Goal: Transaction & Acquisition: Purchase product/service

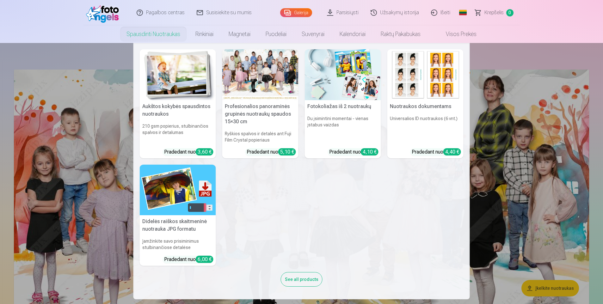
click at [437, 87] on img at bounding box center [425, 74] width 76 height 51
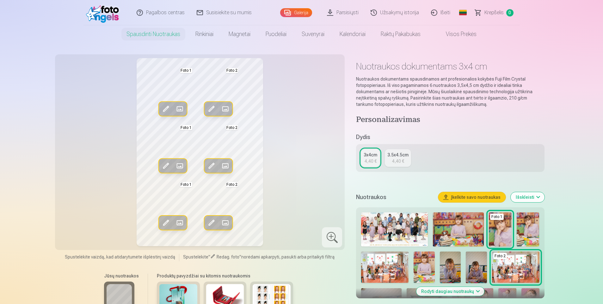
click at [396, 158] on link "3.5x4.5cm 4,40 €" at bounding box center [398, 158] width 26 height 18
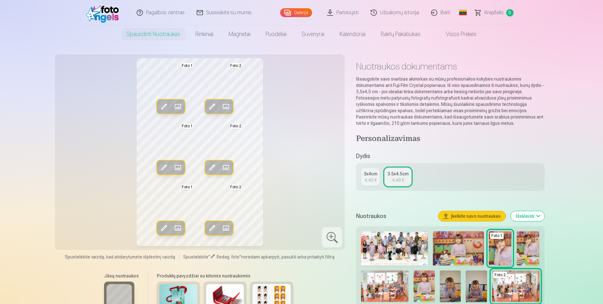
click at [367, 171] on div "3x4cm" at bounding box center [371, 174] width 14 height 6
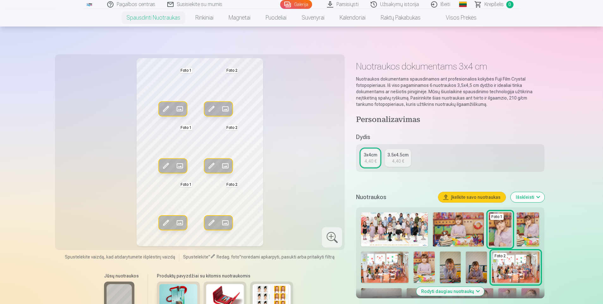
scroll to position [127, 0]
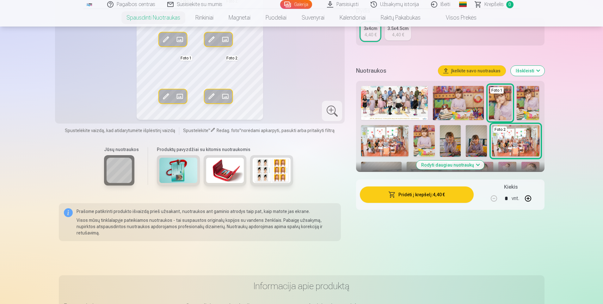
click at [266, 169] on img at bounding box center [272, 170] width 38 height 25
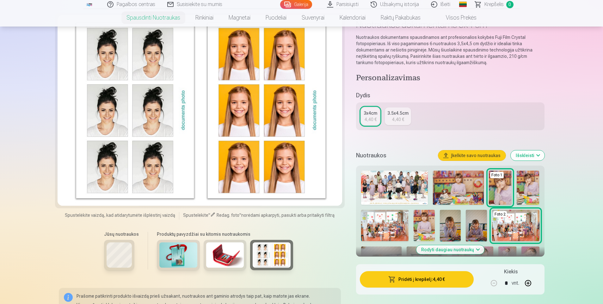
scroll to position [95, 0]
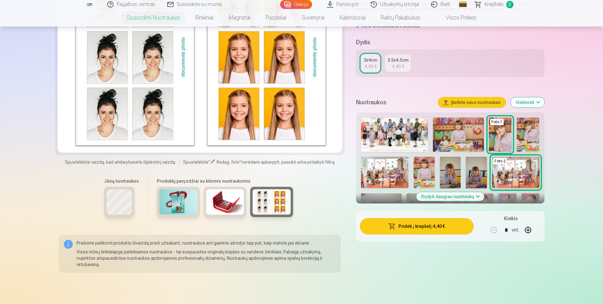
click at [174, 208] on img at bounding box center [178, 201] width 38 height 25
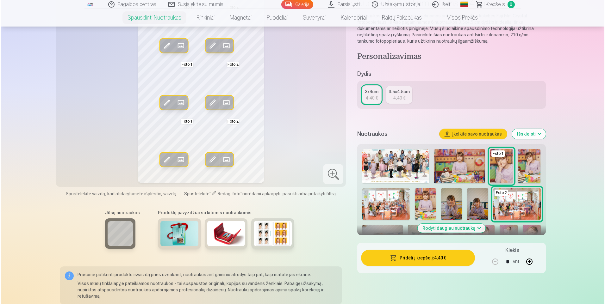
scroll to position [32, 0]
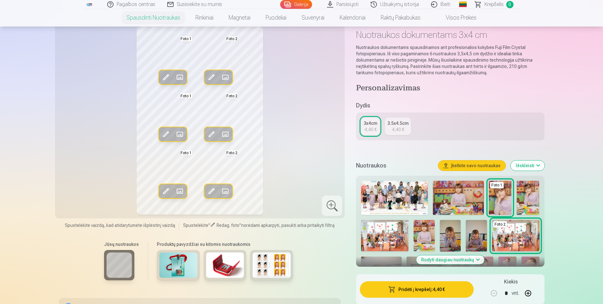
click at [420, 236] on img at bounding box center [424, 236] width 21 height 32
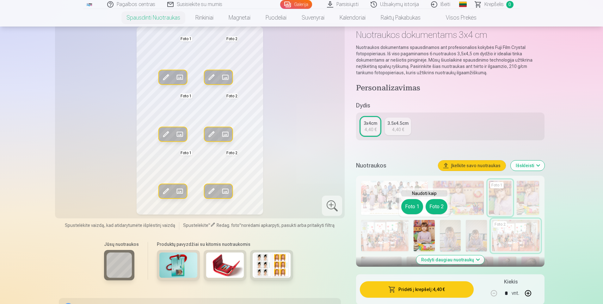
click at [180, 77] on span at bounding box center [180, 77] width 10 height 10
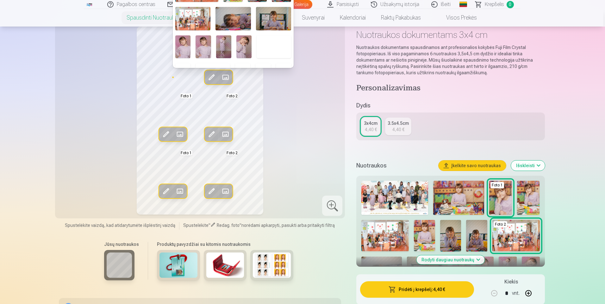
scroll to position [63, 0]
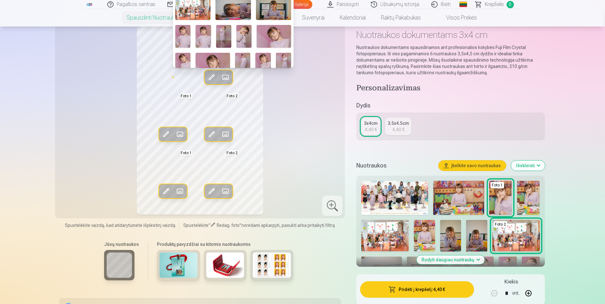
click at [203, 30] on img at bounding box center [202, 36] width 15 height 23
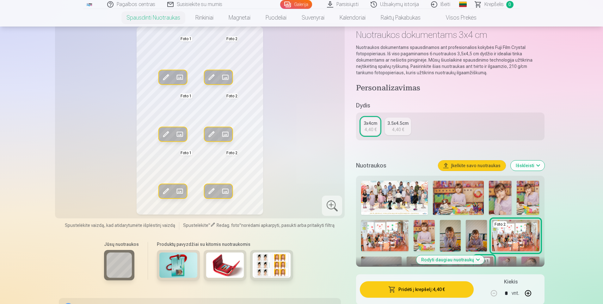
click at [225, 77] on span at bounding box center [225, 77] width 10 height 10
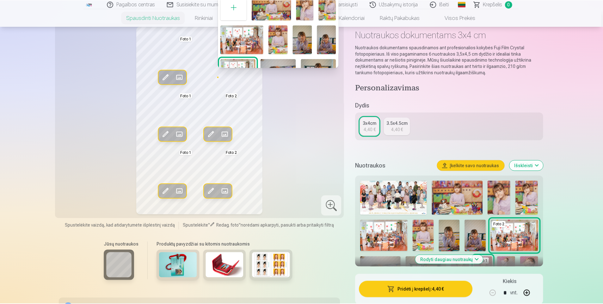
scroll to position [0, 0]
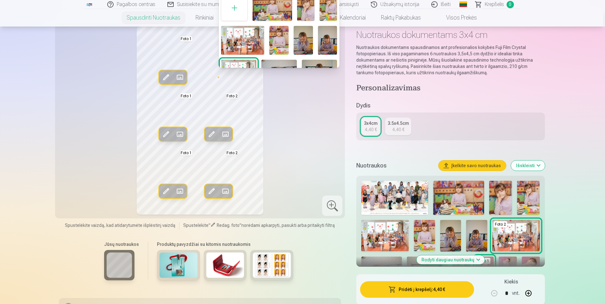
click at [286, 8] on img at bounding box center [271, 8] width 39 height 26
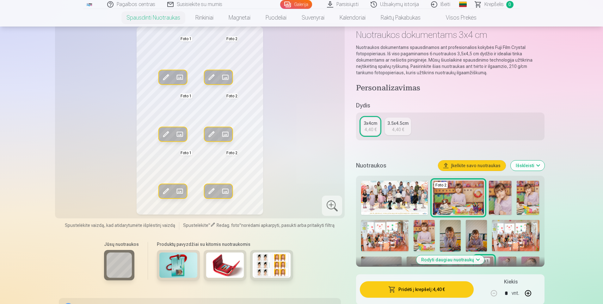
click at [214, 132] on span at bounding box center [212, 134] width 10 height 10
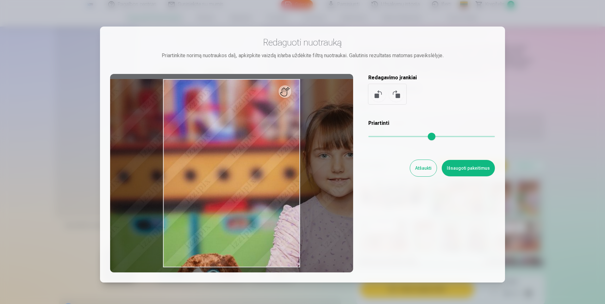
drag, startPoint x: 371, startPoint y: 134, endPoint x: 393, endPoint y: 133, distance: 21.2
click at [393, 136] on input "range" at bounding box center [431, 136] width 127 height 1
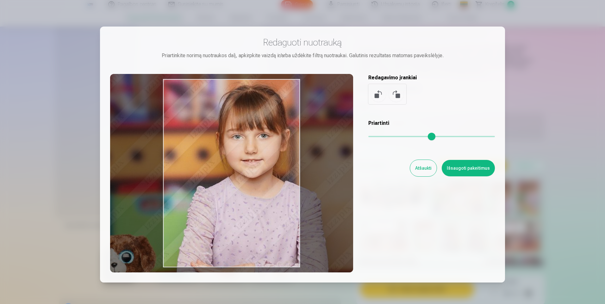
drag, startPoint x: 239, startPoint y: 172, endPoint x: 152, endPoint y: 153, distance: 89.0
click at [152, 153] on div at bounding box center [231, 173] width 243 height 199
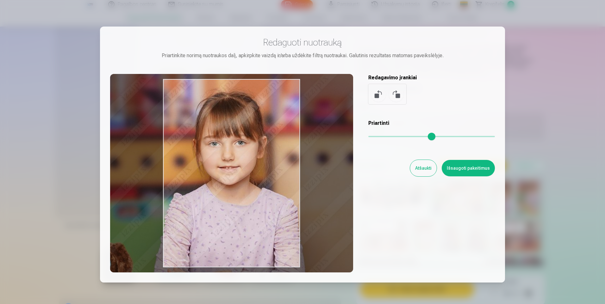
drag, startPoint x: 260, startPoint y: 158, endPoint x: 238, endPoint y: 164, distance: 23.2
click at [238, 164] on div at bounding box center [231, 173] width 243 height 199
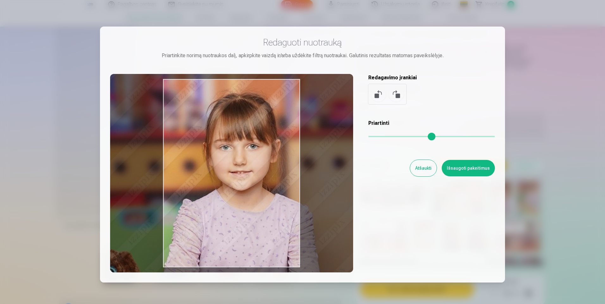
drag, startPoint x: 388, startPoint y: 139, endPoint x: 396, endPoint y: 136, distance: 8.2
click at [396, 136] on input "range" at bounding box center [431, 136] width 127 height 1
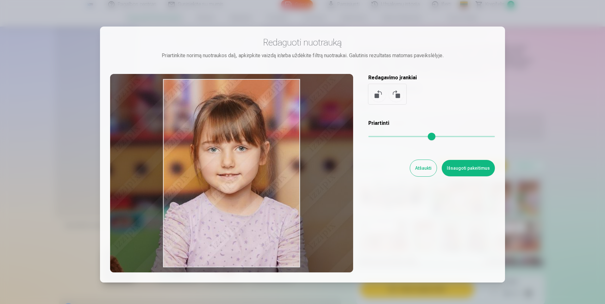
drag, startPoint x: 268, startPoint y: 177, endPoint x: 252, endPoint y: 177, distance: 16.1
click at [252, 177] on div at bounding box center [231, 173] width 243 height 199
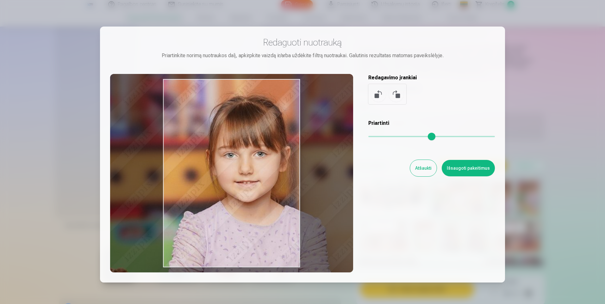
drag, startPoint x: 397, startPoint y: 136, endPoint x: 358, endPoint y: 147, distance: 40.7
click at [400, 136] on input "range" at bounding box center [431, 136] width 127 height 1
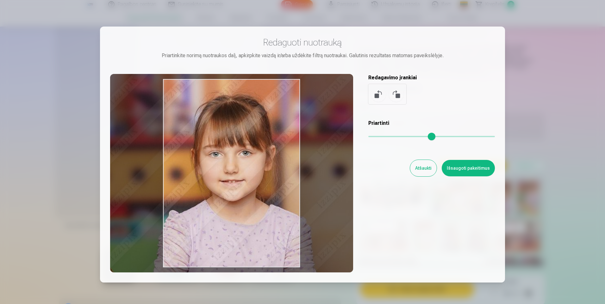
type input "****"
drag, startPoint x: 279, startPoint y: 167, endPoint x: 263, endPoint y: 166, distance: 15.2
click at [263, 166] on div at bounding box center [231, 173] width 243 height 199
click at [471, 170] on button "Išsaugoti pakeitimus" at bounding box center [468, 168] width 53 height 16
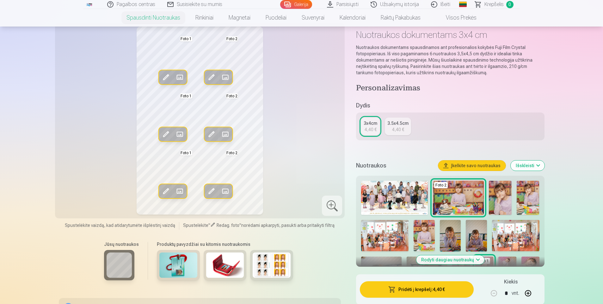
click at [164, 133] on span at bounding box center [166, 134] width 10 height 10
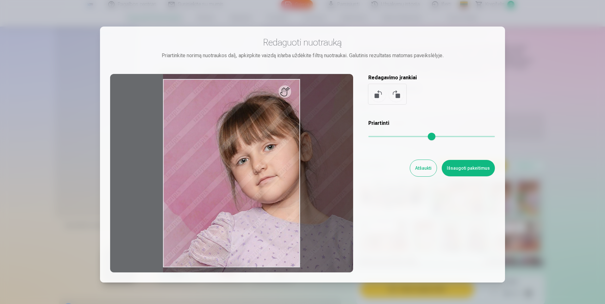
drag, startPoint x: 371, startPoint y: 139, endPoint x: 394, endPoint y: 136, distance: 24.0
click at [394, 136] on input "range" at bounding box center [431, 136] width 127 height 1
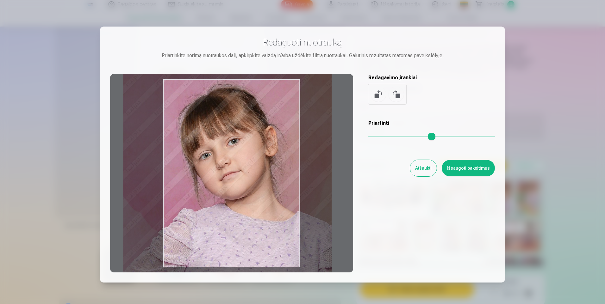
drag, startPoint x: 230, startPoint y: 172, endPoint x: 190, endPoint y: 164, distance: 40.6
click at [190, 164] on div at bounding box center [231, 173] width 243 height 199
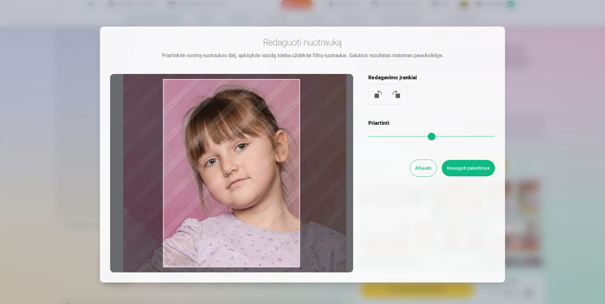
drag, startPoint x: 397, startPoint y: 137, endPoint x: 384, endPoint y: 142, distance: 14.5
click at [400, 137] on input "range" at bounding box center [431, 136] width 127 height 1
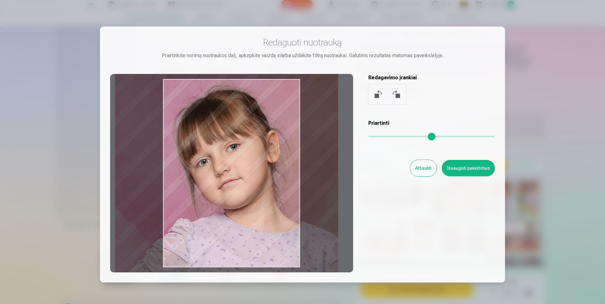
type input "****"
drag, startPoint x: 273, startPoint y: 168, endPoint x: 265, endPoint y: 170, distance: 8.0
click at [265, 170] on div at bounding box center [231, 173] width 243 height 199
click at [477, 170] on button "Išsaugoti pakeitimus" at bounding box center [468, 168] width 53 height 16
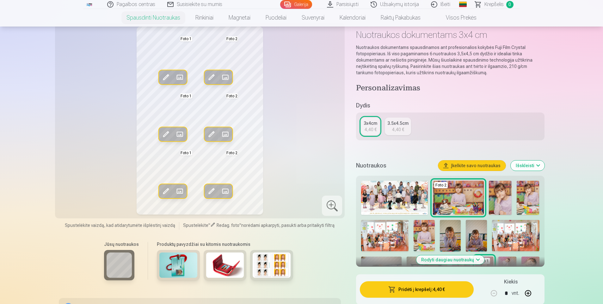
click at [166, 134] on span at bounding box center [166, 134] width 10 height 10
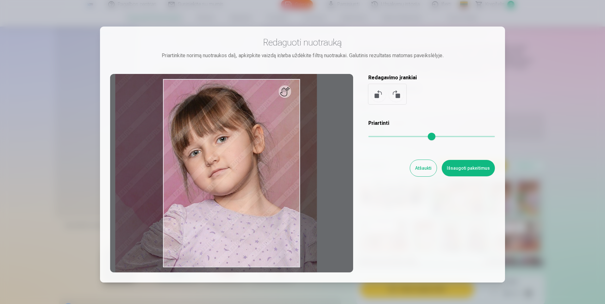
drag, startPoint x: 398, startPoint y: 138, endPoint x: 392, endPoint y: 141, distance: 6.5
type input "****"
click at [392, 137] on input "range" at bounding box center [431, 136] width 127 height 1
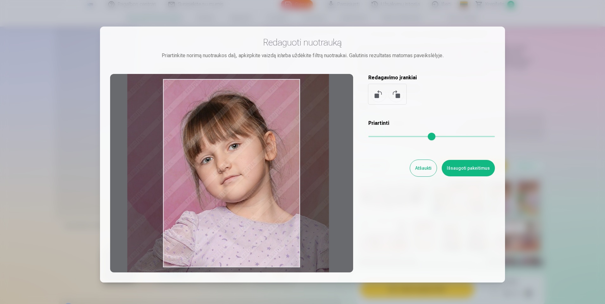
drag, startPoint x: 266, startPoint y: 154, endPoint x: 278, endPoint y: 161, distance: 13.9
click at [278, 161] on div at bounding box center [231, 173] width 243 height 199
click at [478, 171] on button "Išsaugoti pakeitimus" at bounding box center [468, 168] width 53 height 16
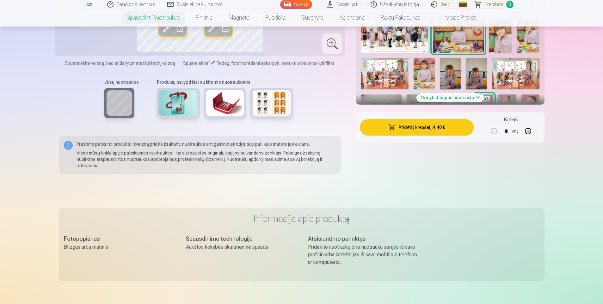
scroll to position [127, 0]
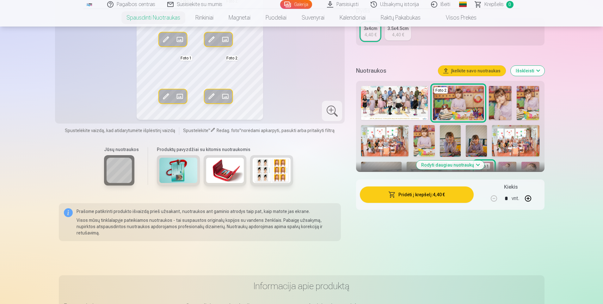
click at [531, 70] on button "Išskleisti" at bounding box center [528, 71] width 34 height 10
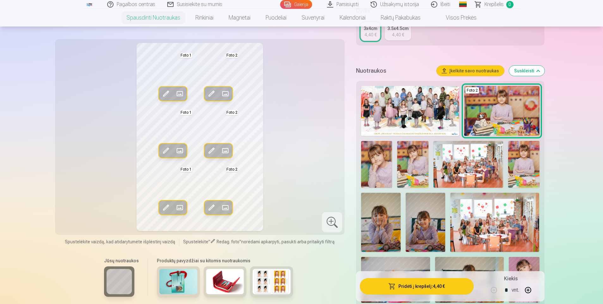
click at [165, 91] on span at bounding box center [166, 94] width 10 height 10
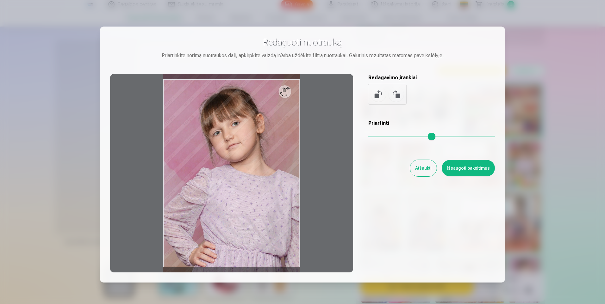
click at [552, 139] on div at bounding box center [302, 152] width 605 height 304
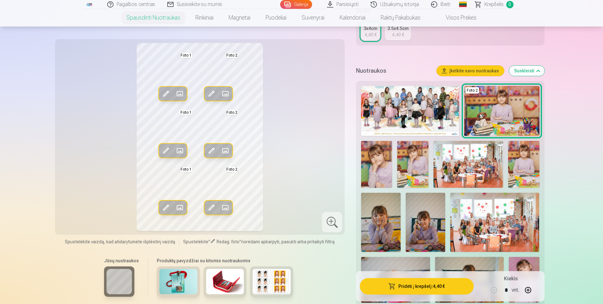
click at [184, 94] on span at bounding box center [180, 94] width 10 height 10
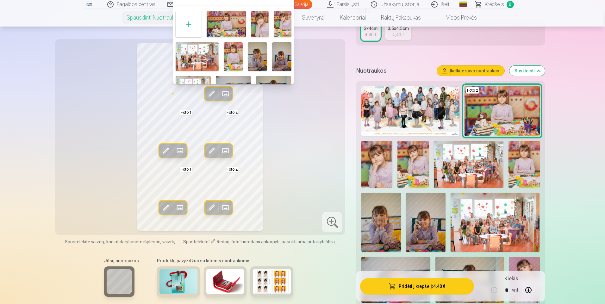
click at [14, 117] on div at bounding box center [302, 152] width 605 height 304
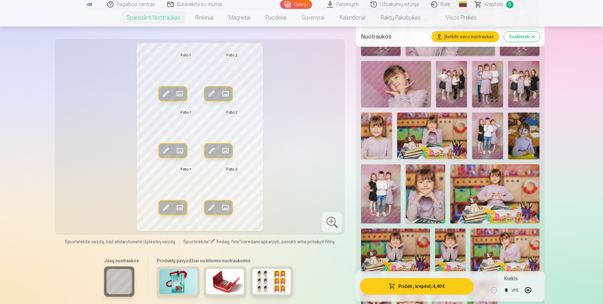
scroll to position [538, 0]
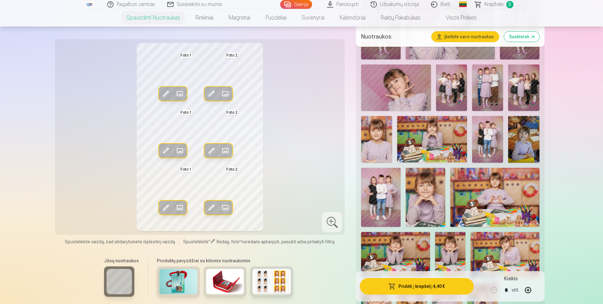
click at [277, 279] on img at bounding box center [272, 281] width 38 height 25
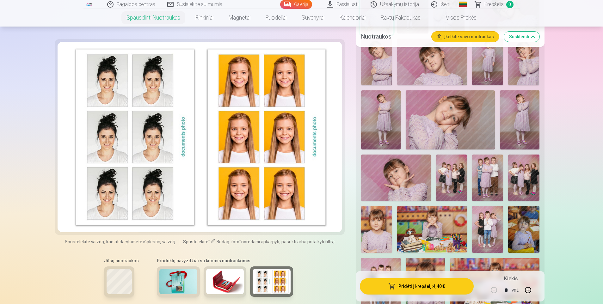
scroll to position [443, 0]
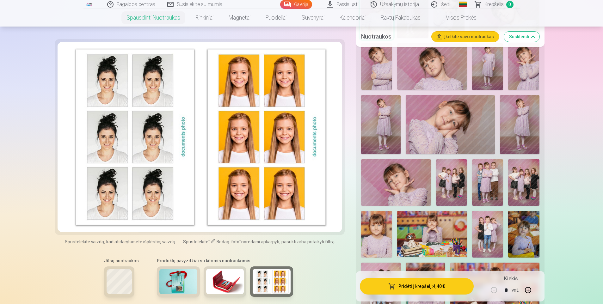
click at [519, 238] on img at bounding box center [523, 234] width 31 height 46
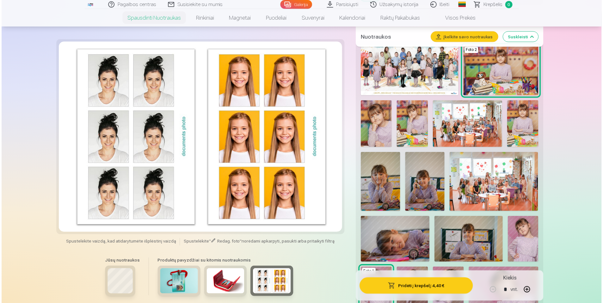
scroll to position [95, 0]
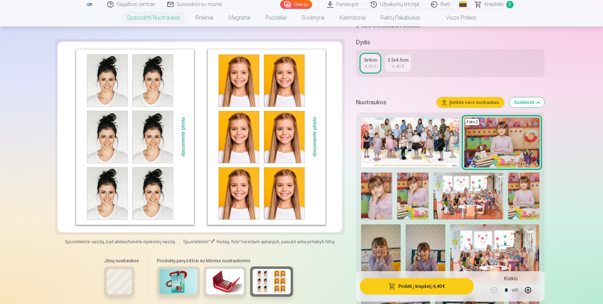
click at [390, 149] on img at bounding box center [410, 143] width 98 height 50
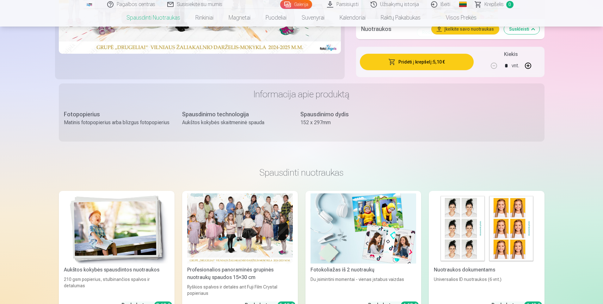
scroll to position [949, 0]
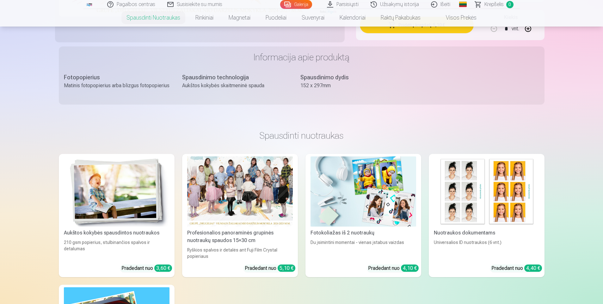
drag, startPoint x: 344, startPoint y: 257, endPoint x: 345, endPoint y: 231, distance: 25.6
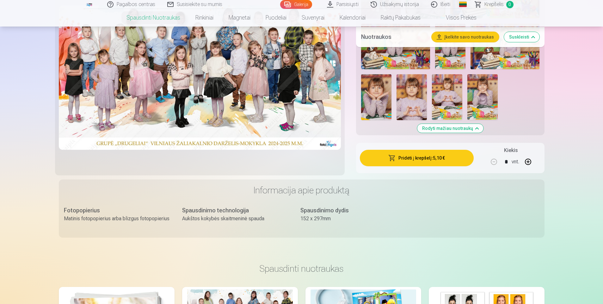
drag, startPoint x: 542, startPoint y: 124, endPoint x: 536, endPoint y: 98, distance: 26.7
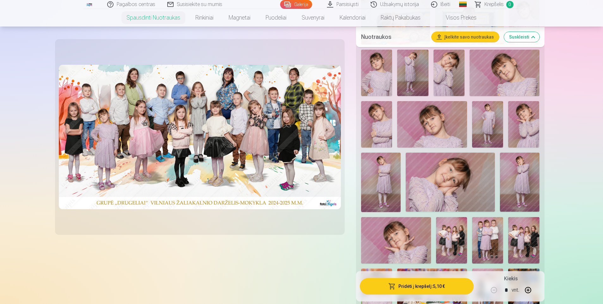
scroll to position [132, 0]
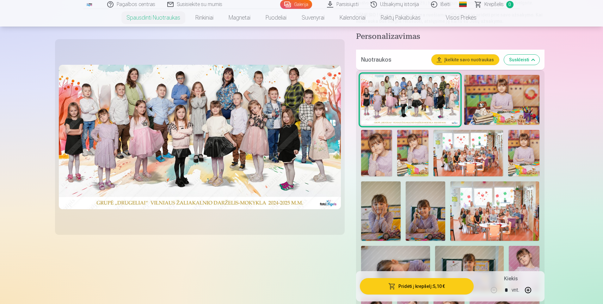
drag, startPoint x: 550, startPoint y: 191, endPoint x: 535, endPoint y: 141, distance: 52.3
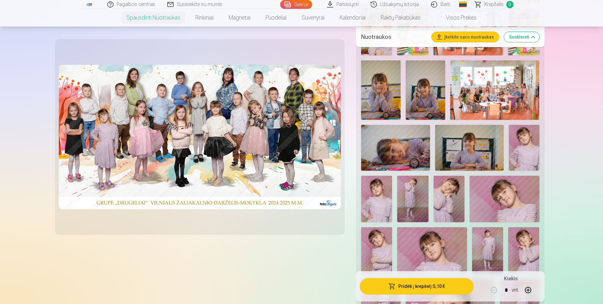
scroll to position [127, 0]
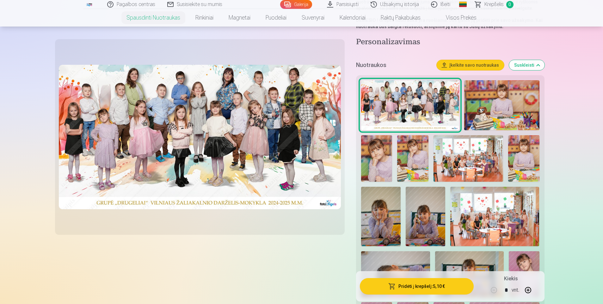
click at [496, 219] on img at bounding box center [494, 216] width 89 height 59
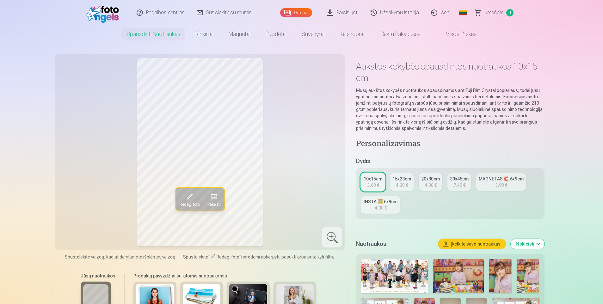
click at [401, 271] on img at bounding box center [394, 276] width 66 height 34
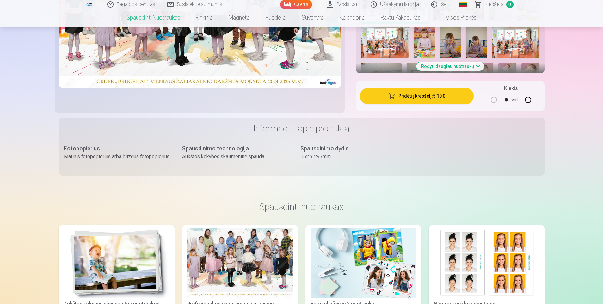
scroll to position [158, 0]
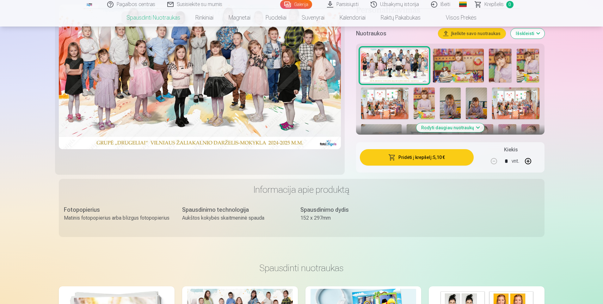
click at [457, 130] on button "Rodyti daugiau nuotraukų" at bounding box center [450, 127] width 68 height 9
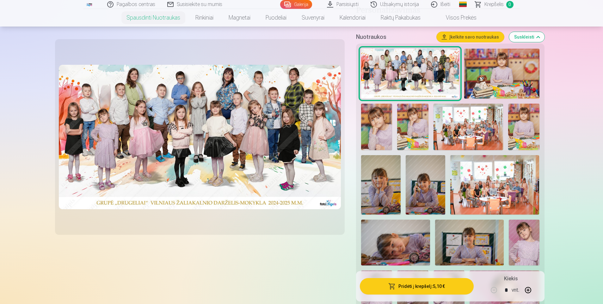
click at [423, 239] on img at bounding box center [395, 243] width 69 height 46
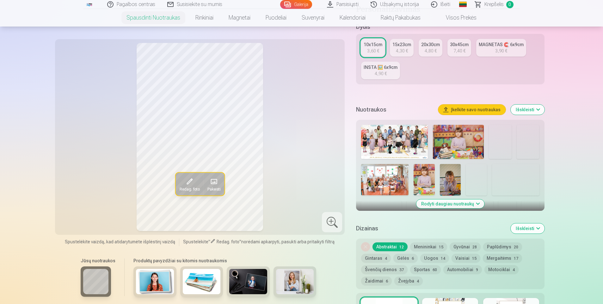
scroll to position [127, 0]
